Goal: Find specific page/section

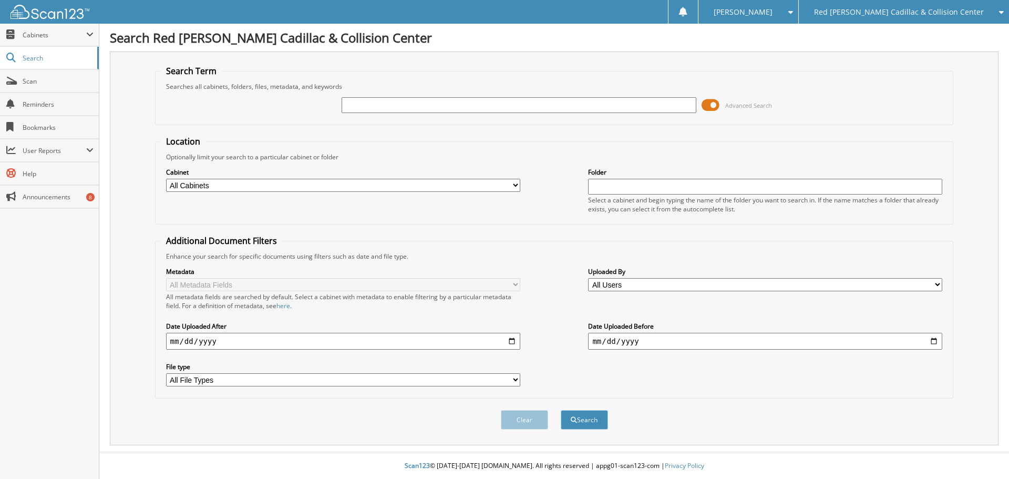
click at [410, 106] on input "text" at bounding box center [519, 105] width 354 height 16
type input "155798"
click at [561, 410] on button "Search" at bounding box center [584, 419] width 47 height 19
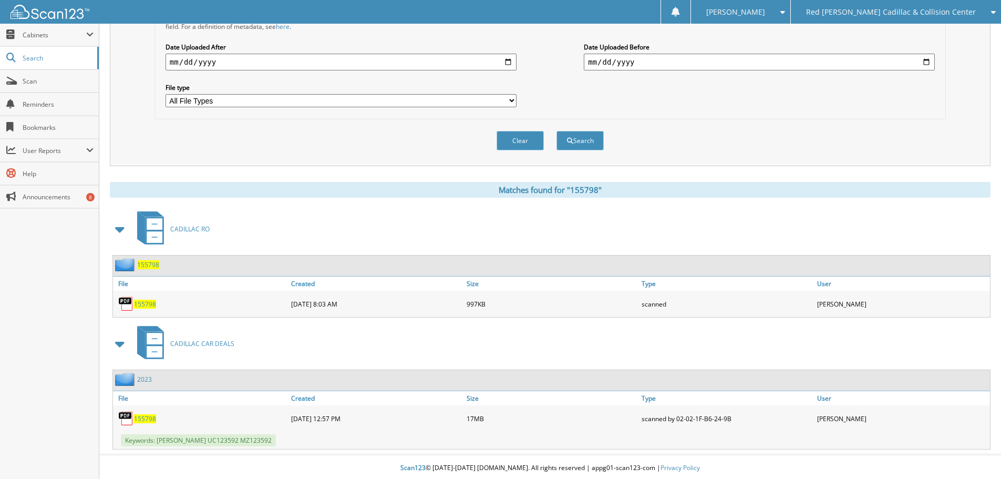
scroll to position [282, 0]
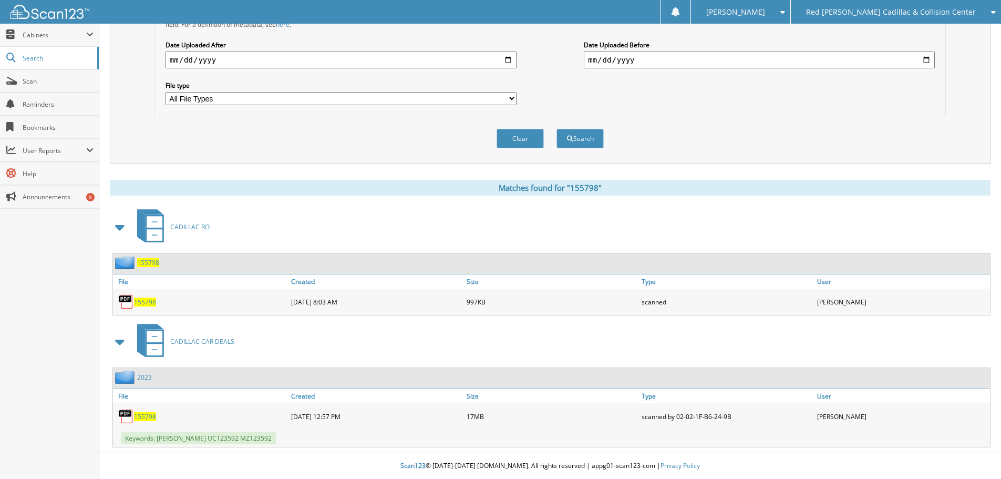
click at [147, 301] on span "155798" at bounding box center [145, 301] width 22 height 9
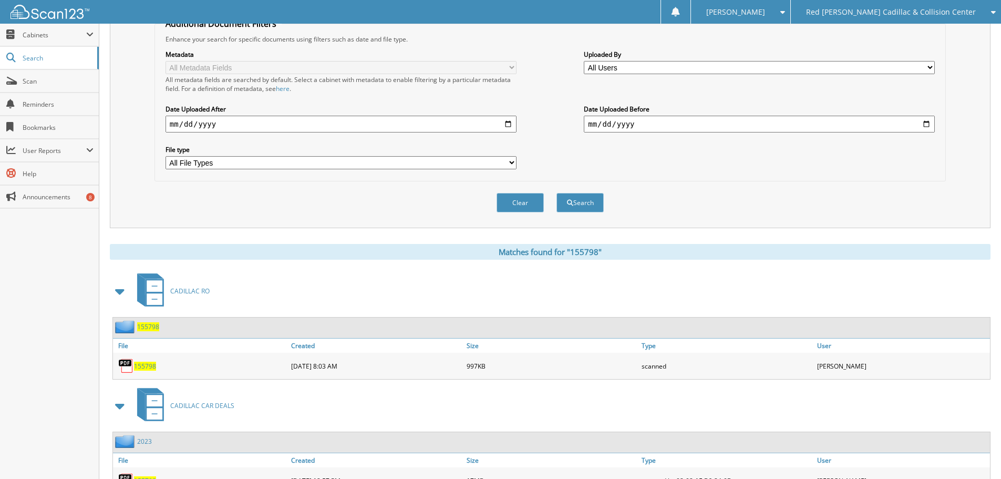
scroll to position [0, 0]
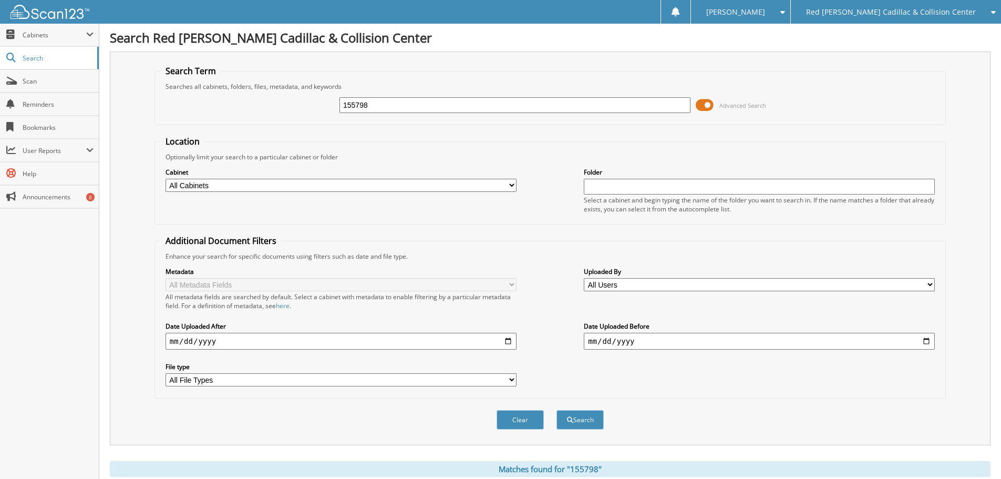
click at [424, 106] on input "155798" at bounding box center [514, 105] width 351 height 16
type input "155978"
click at [557, 410] on button "Search" at bounding box center [580, 419] width 47 height 19
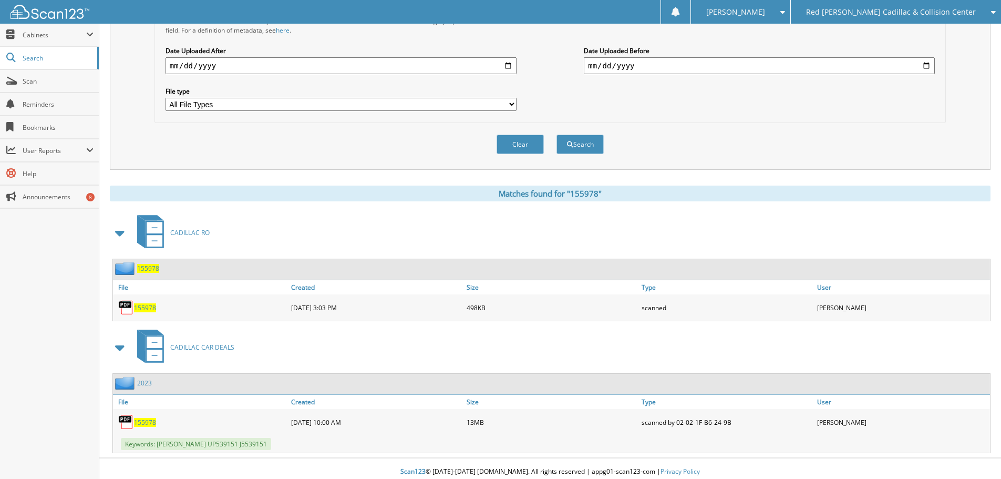
scroll to position [282, 0]
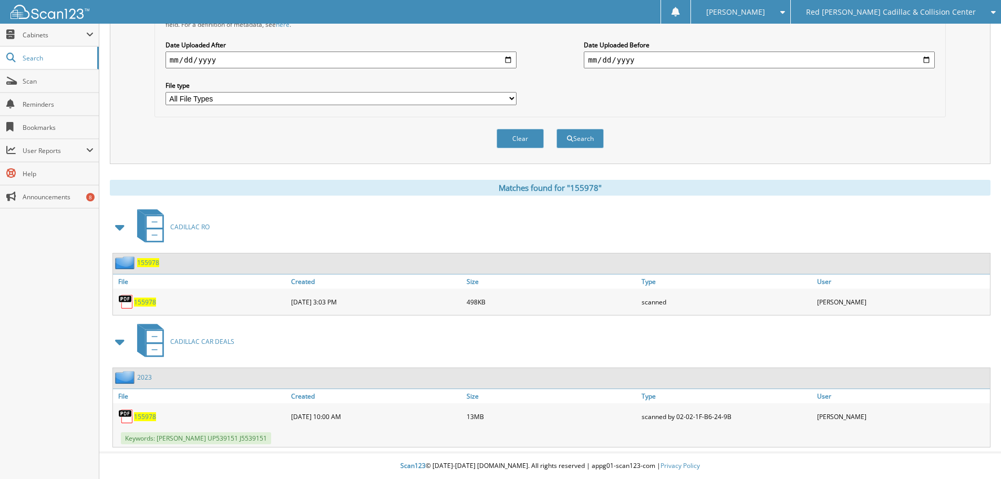
click at [145, 415] on span "155978" at bounding box center [145, 416] width 22 height 9
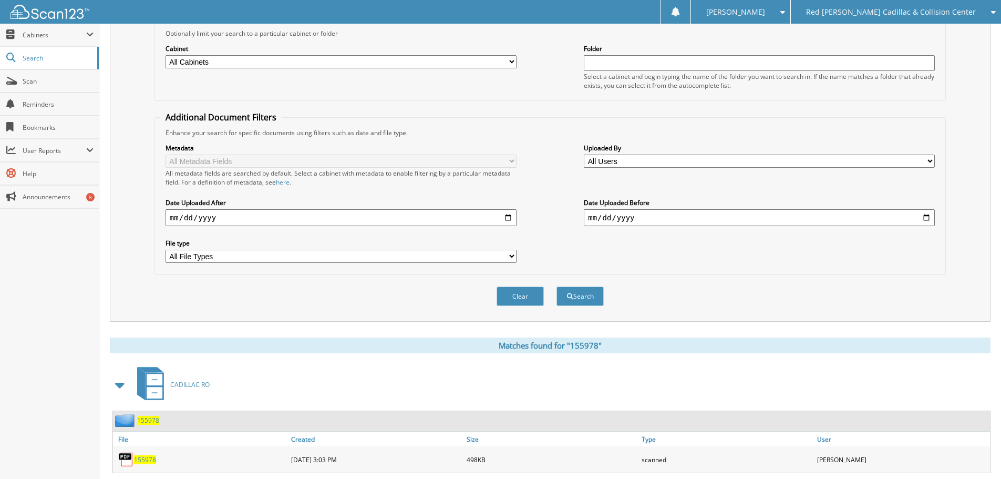
scroll to position [19, 0]
